Goal: Task Accomplishment & Management: Use online tool/utility

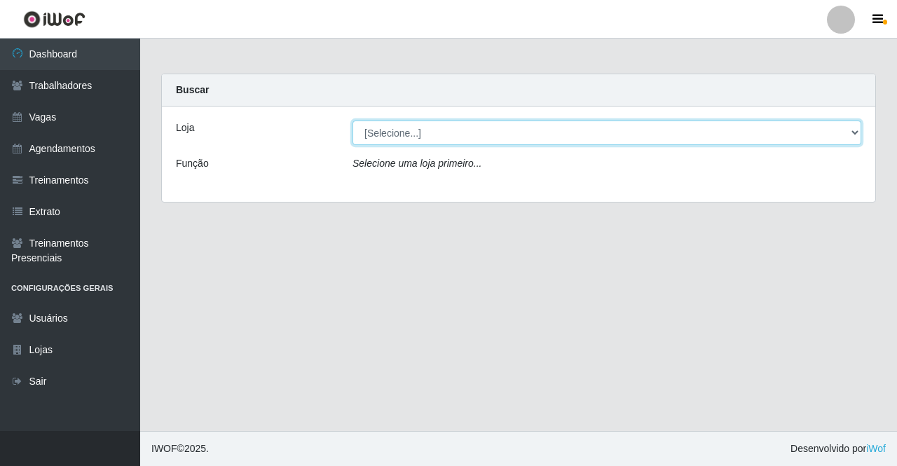
click at [406, 131] on select "[Selecione...] Famiglia [PERSON_NAME] - Ristorante [PERSON_NAME]" at bounding box center [606, 133] width 509 height 25
click at [352, 121] on select "[Selecione...] Famiglia [PERSON_NAME] - Ristorante [PERSON_NAME]" at bounding box center [606, 133] width 509 height 25
click at [443, 130] on select "[Selecione...] Famiglia [PERSON_NAME] - Ristorante [PERSON_NAME]" at bounding box center [606, 133] width 509 height 25
select select "267"
click at [352, 121] on select "[Selecione...] Famiglia [PERSON_NAME] - Ristorante [PERSON_NAME]" at bounding box center [606, 133] width 509 height 25
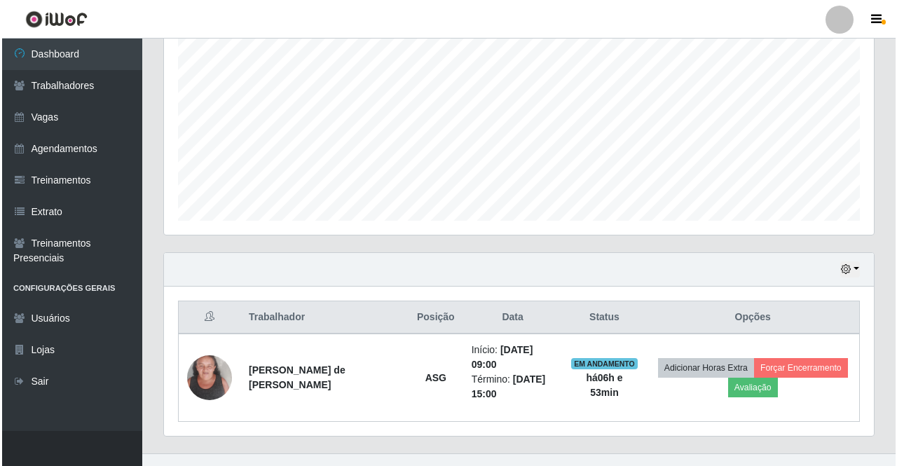
scroll to position [288, 0]
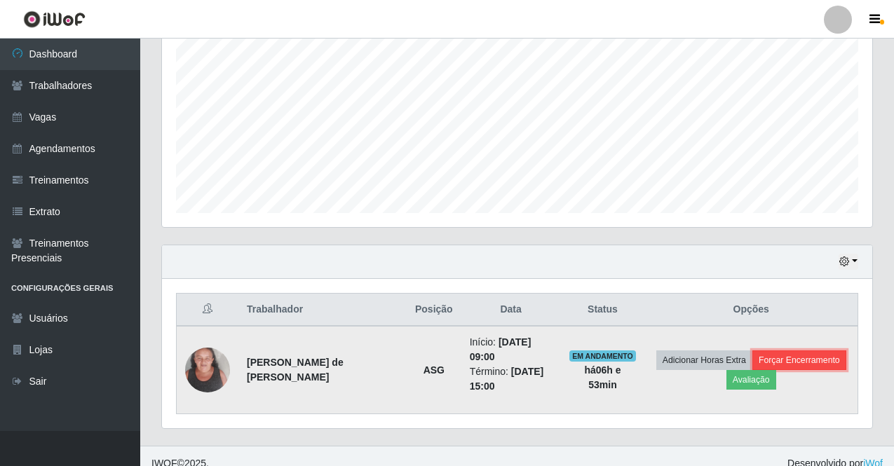
click at [818, 352] on button "Forçar Encerramento" at bounding box center [799, 360] width 94 height 20
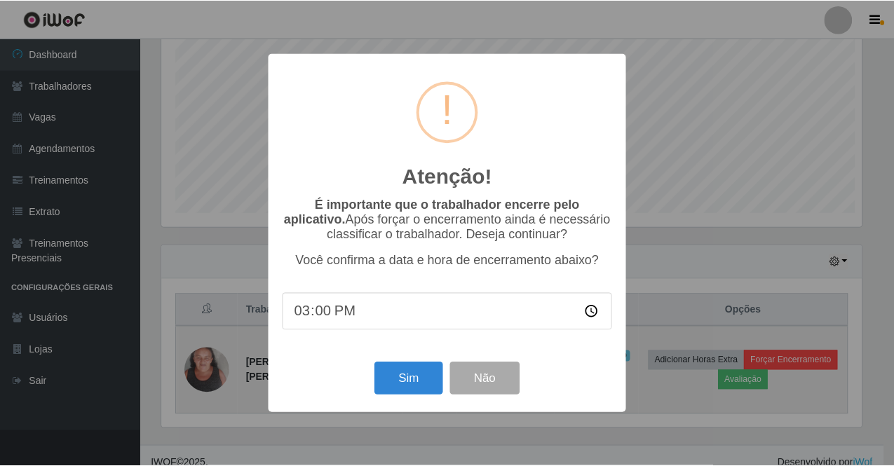
scroll to position [291, 703]
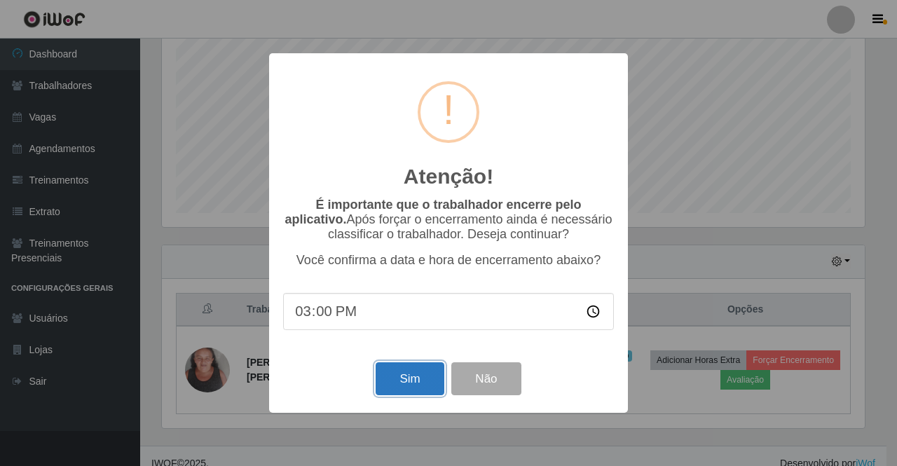
click at [418, 385] on button "Sim" at bounding box center [410, 378] width 68 height 33
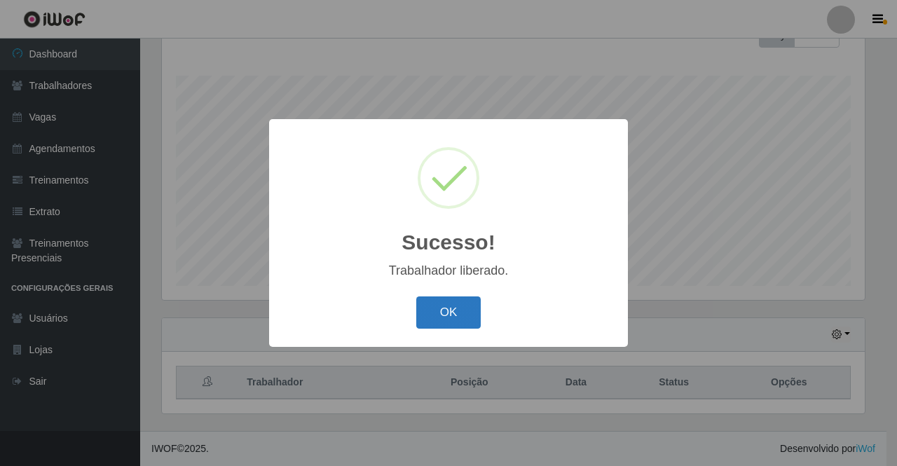
click at [462, 311] on button "OK" at bounding box center [448, 312] width 65 height 33
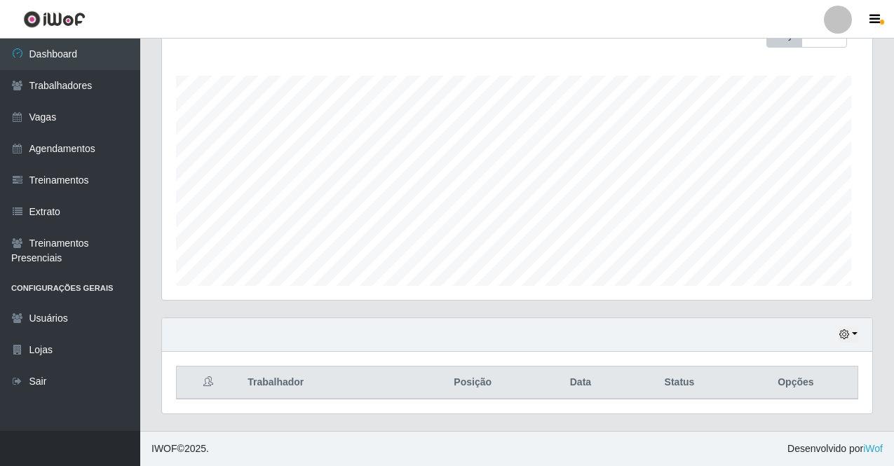
scroll to position [291, 710]
